Goal: Information Seeking & Learning: Learn about a topic

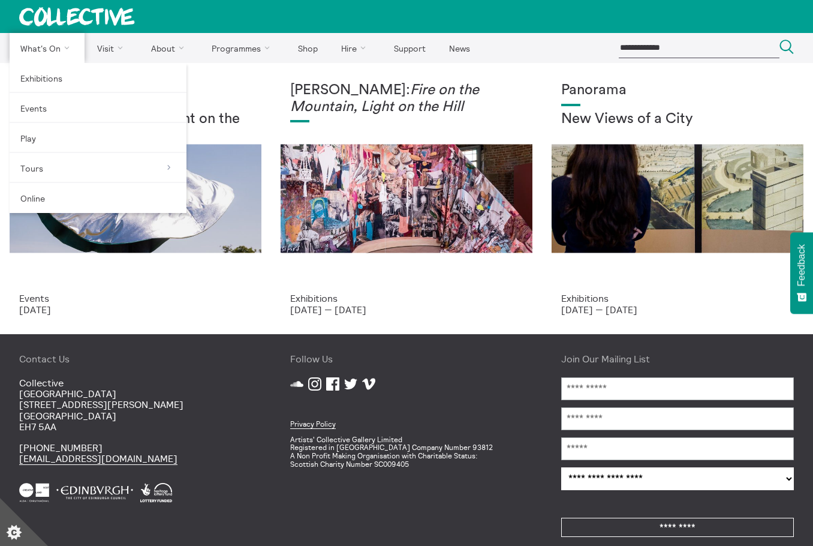
click at [39, 48] on link "What's On" at bounding box center [47, 48] width 75 height 30
click at [31, 109] on link "Events" at bounding box center [98, 108] width 177 height 30
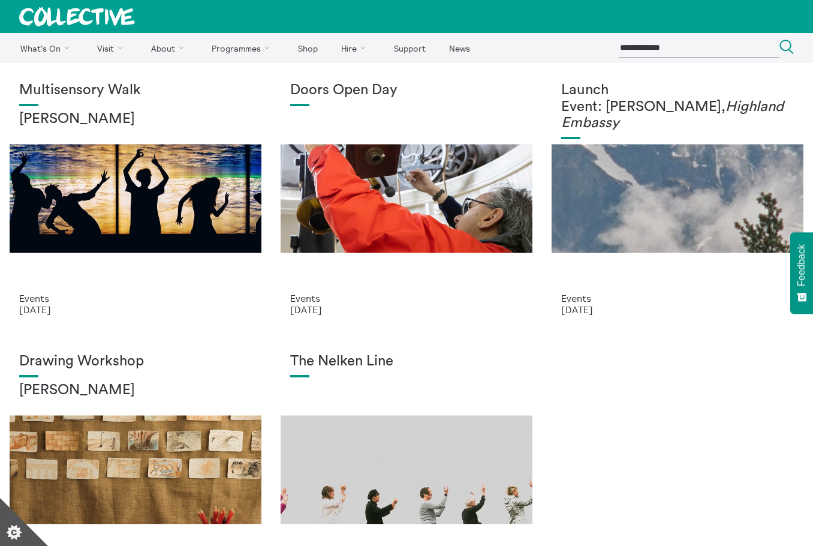
click at [630, 51] on input "search" at bounding box center [699, 48] width 161 height 20
type input "****"
click at [779, 40] on button "Search Close" at bounding box center [786, 48] width 14 height 16
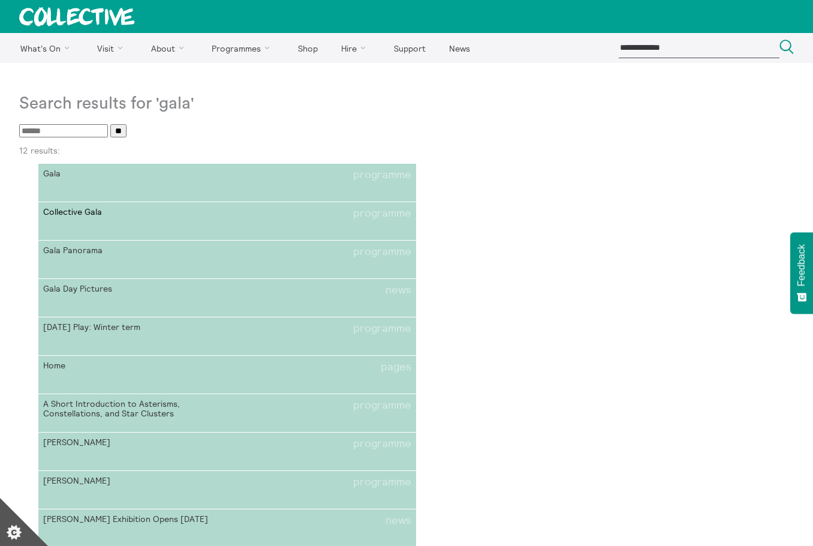
click at [85, 224] on link "Collective Gala programme" at bounding box center [227, 221] width 378 height 38
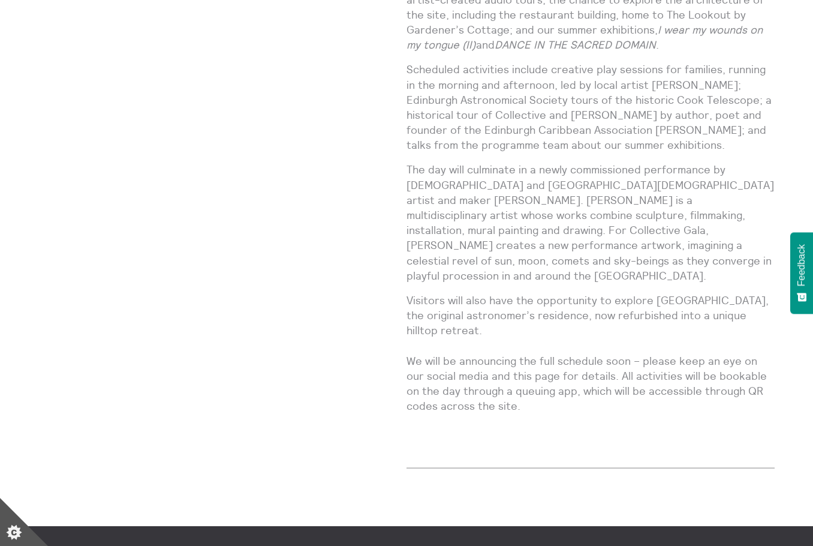
scroll to position [959, 0]
